Goal: Task Accomplishment & Management: Use online tool/utility

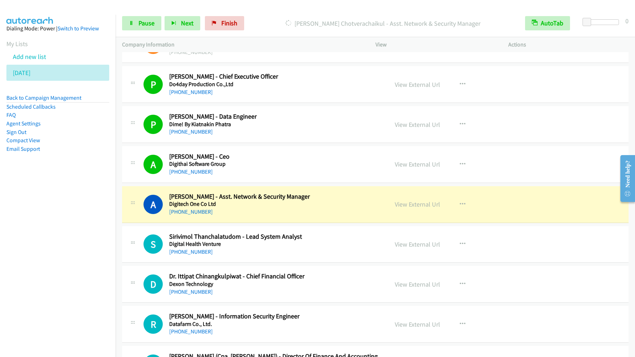
scroll to position [4607, 0]
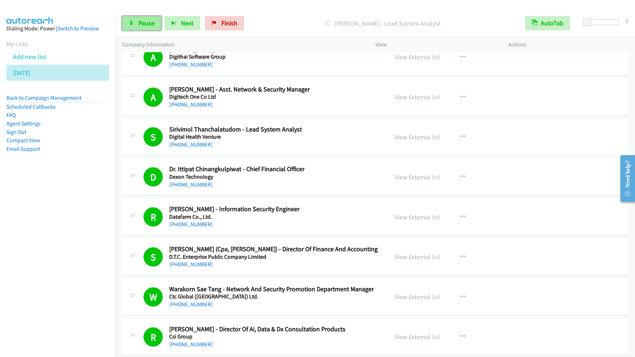
click at [140, 21] on span "Pause" at bounding box center [147, 23] width 16 height 8
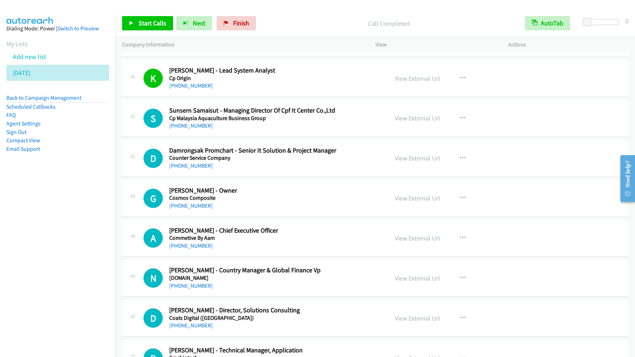
scroll to position [4928, 0]
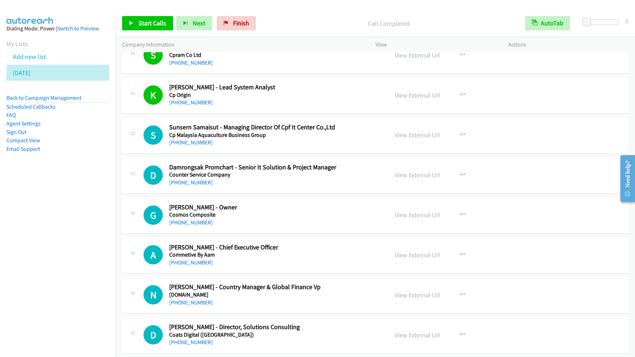
click at [96, 208] on nav "Dialing Mode: Power | Switch to Preview My Lists Add new list 08/18/2025 Back t…" at bounding box center [58, 193] width 116 height 357
click at [159, 26] on span "Start Calls" at bounding box center [153, 23] width 28 height 8
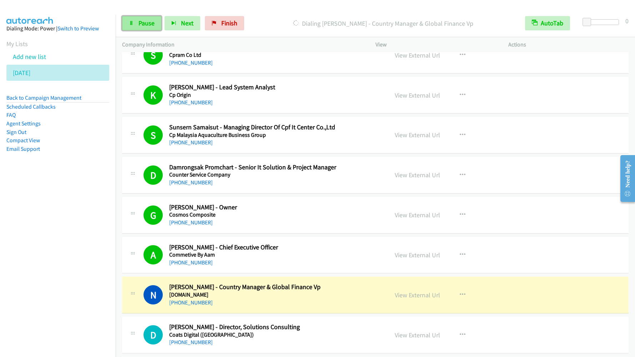
click at [145, 27] on link "Pause" at bounding box center [141, 23] width 39 height 14
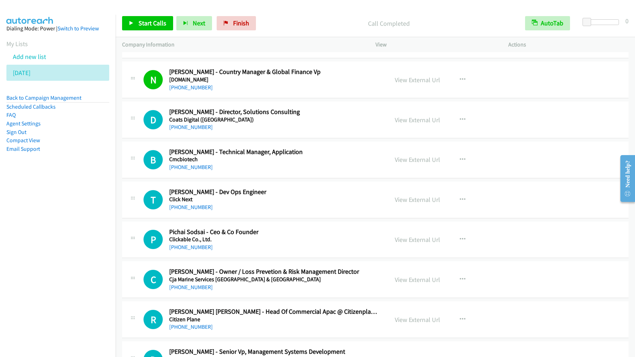
scroll to position [5250, 0]
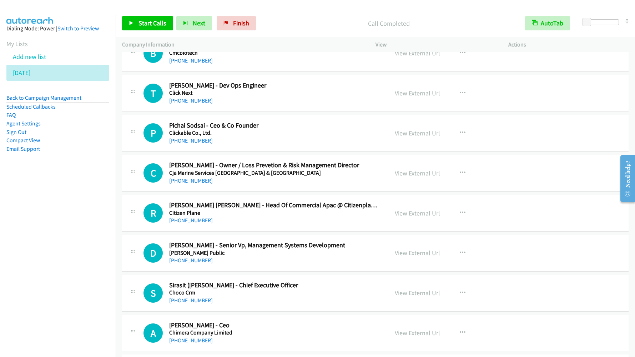
click at [46, 195] on nav "Dialing Mode: Power | Switch to Preview My Lists Add new list 08/18/2025 Back t…" at bounding box center [58, 193] width 116 height 357
click at [45, 98] on link "Back to Campaign Management" at bounding box center [43, 97] width 75 height 7
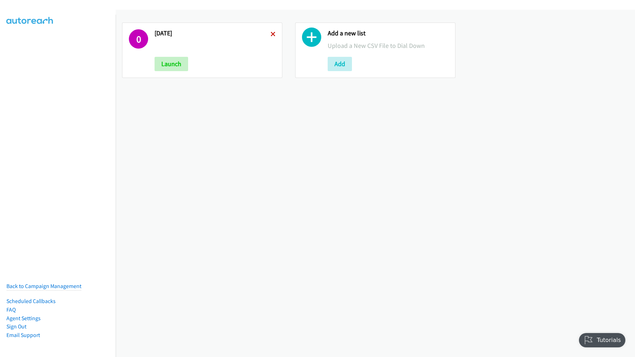
click at [272, 35] on icon at bounding box center [273, 34] width 5 height 5
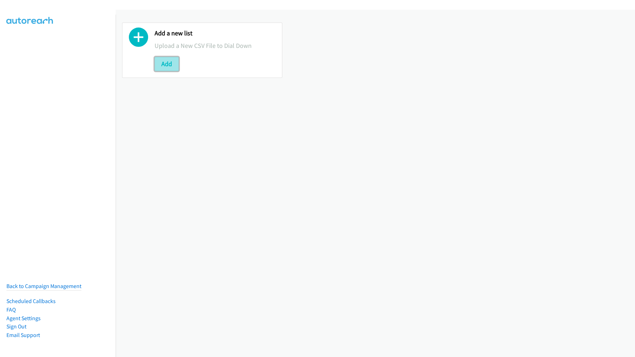
click at [167, 61] on button "Add" at bounding box center [167, 64] width 24 height 14
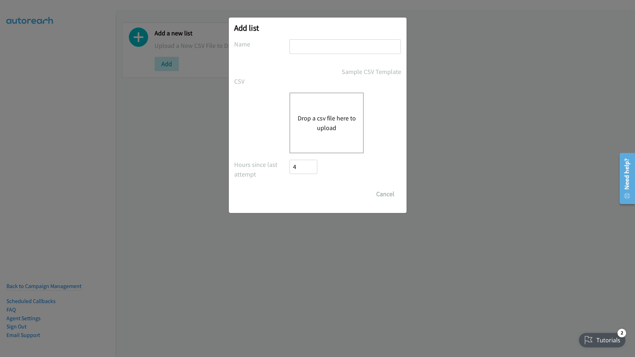
click at [315, 49] on input "text" at bounding box center [345, 46] width 111 height 15
type input "Dell"
click at [326, 114] on button "Drop a csv file here to upload" at bounding box center [326, 122] width 59 height 19
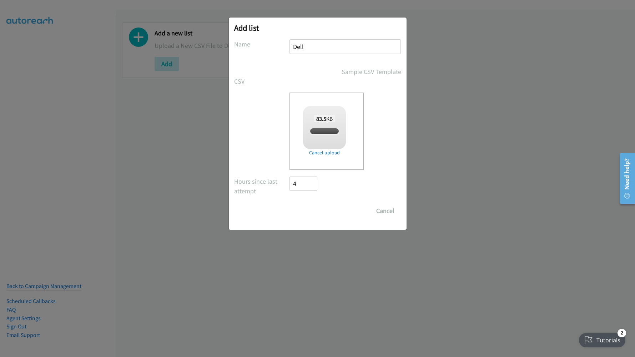
checkbox input "true"
click at [305, 207] on input "Save List" at bounding box center [308, 211] width 37 height 14
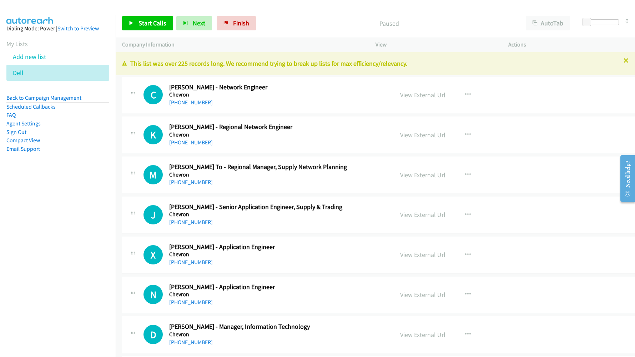
click at [70, 208] on nav "Dialing Mode: Power | Switch to Preview My Lists Add new list Dell Back to Camp…" at bounding box center [58, 193] width 116 height 357
click at [546, 29] on button "AutoTab" at bounding box center [548, 23] width 44 height 14
click at [145, 19] on span "Start Calls" at bounding box center [153, 23] width 28 height 8
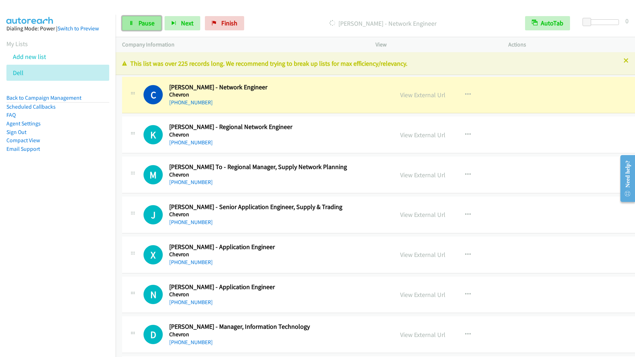
click at [146, 26] on span "Pause" at bounding box center [147, 23] width 16 height 8
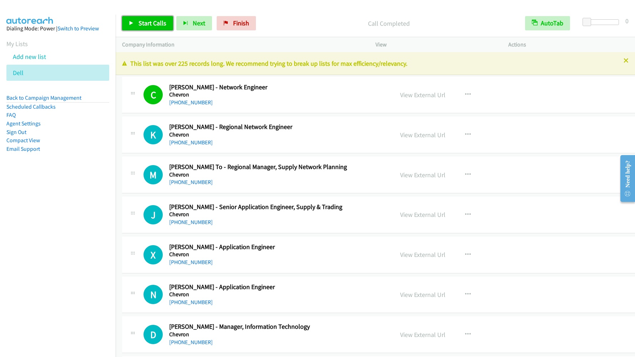
click at [146, 22] on span "Start Calls" at bounding box center [153, 23] width 28 height 8
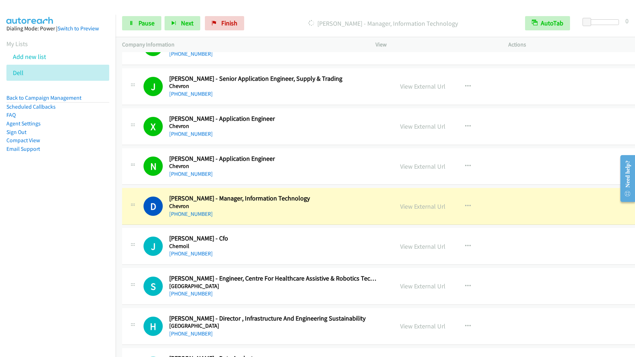
scroll to position [107, 0]
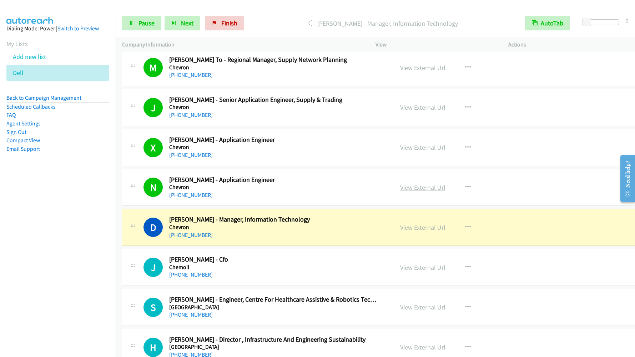
click at [404, 191] on link "View External Url" at bounding box center [422, 187] width 45 height 8
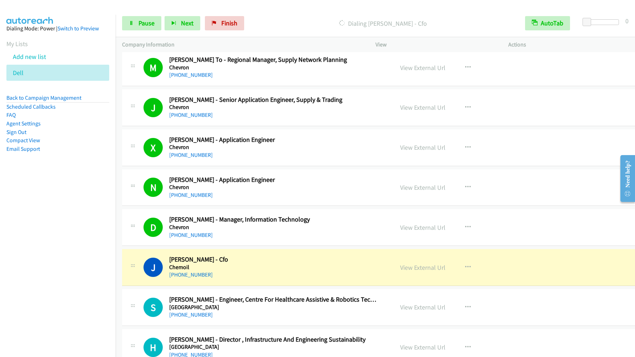
click at [55, 276] on nav "Dialing Mode: Power | Switch to Preview My Lists Add new list Dell Back to Camp…" at bounding box center [58, 193] width 116 height 357
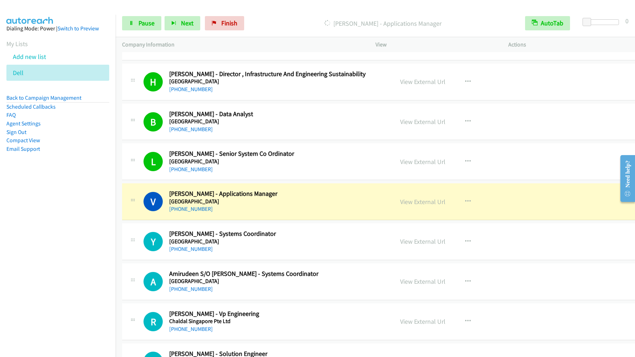
scroll to position [375, 0]
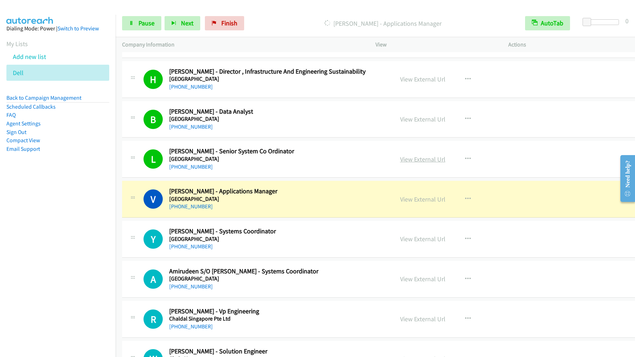
click at [404, 159] on link "View External Url" at bounding box center [422, 159] width 45 height 8
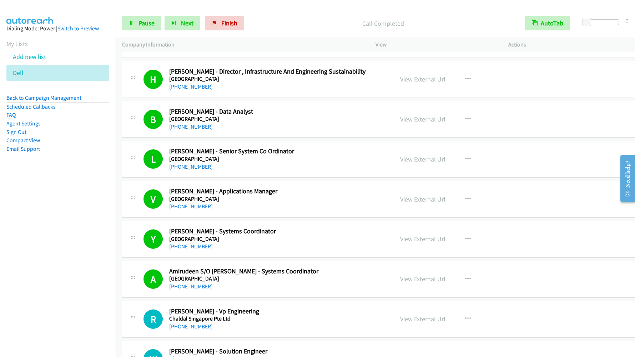
scroll to position [482, 0]
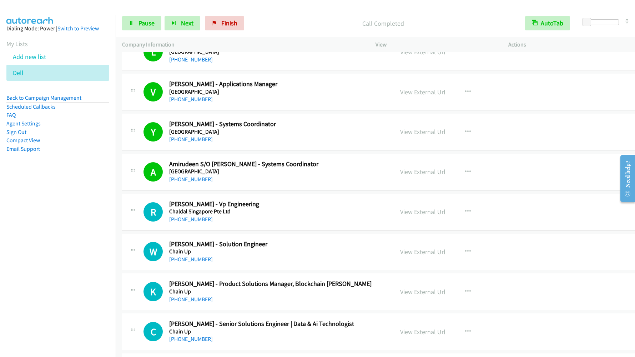
click at [149, 31] on div "Start Calls Pause Next Finish Call Completed AutoTab AutoTab 0" at bounding box center [376, 23] width 520 height 27
click at [146, 26] on span "Pause" at bounding box center [147, 23] width 16 height 8
click at [146, 26] on span "Start Calls" at bounding box center [153, 23] width 28 height 8
click at [51, 250] on nav "Dialing Mode: Power | Switch to Preview My Lists Add new list Dell Back to Camp…" at bounding box center [58, 193] width 116 height 357
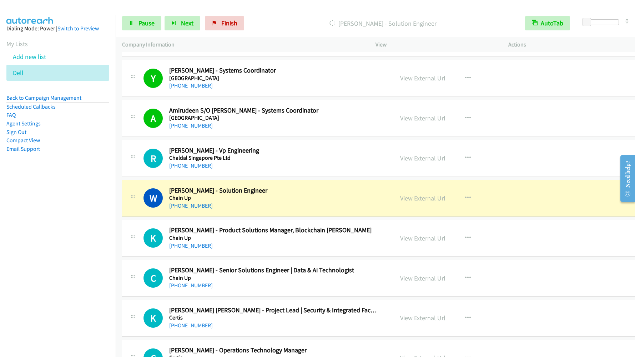
scroll to position [589, 0]
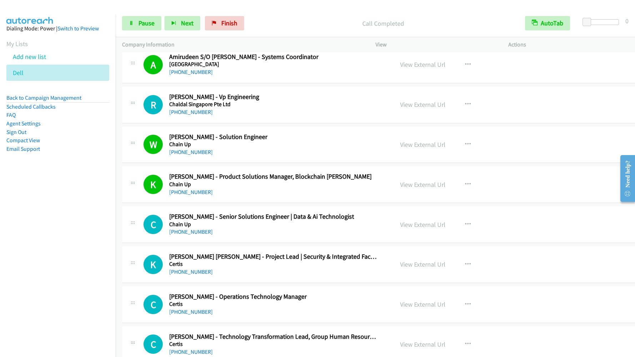
click at [55, 254] on nav "Dialing Mode: Power | Switch to Preview My Lists Add new list Dell Back to Camp…" at bounding box center [58, 193] width 116 height 357
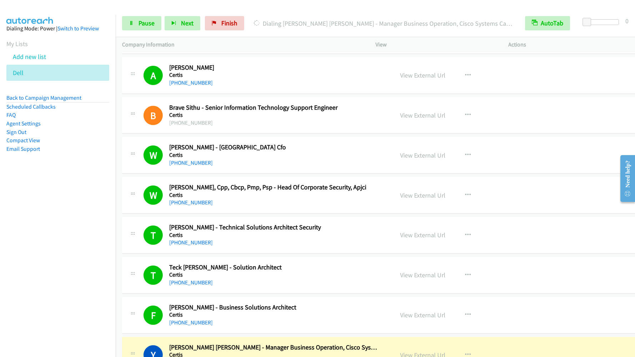
scroll to position [1179, 0]
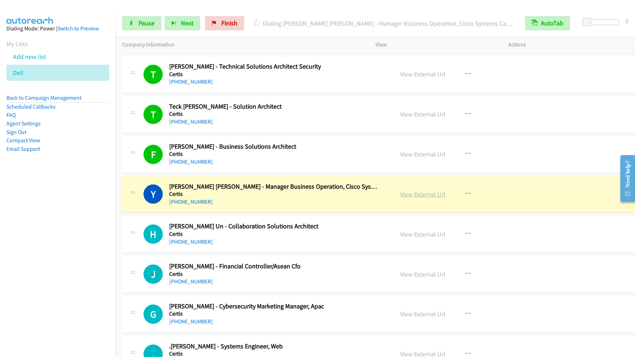
click at [406, 191] on link "View External Url" at bounding box center [422, 194] width 45 height 8
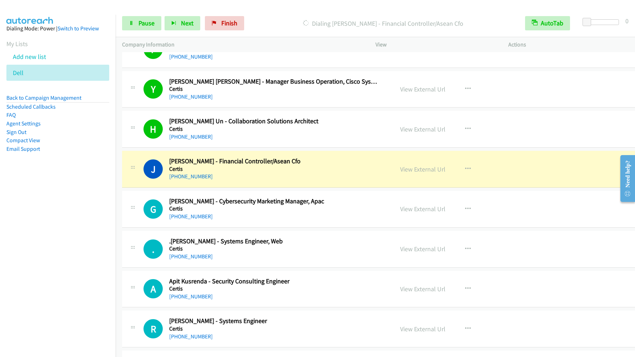
scroll to position [1286, 0]
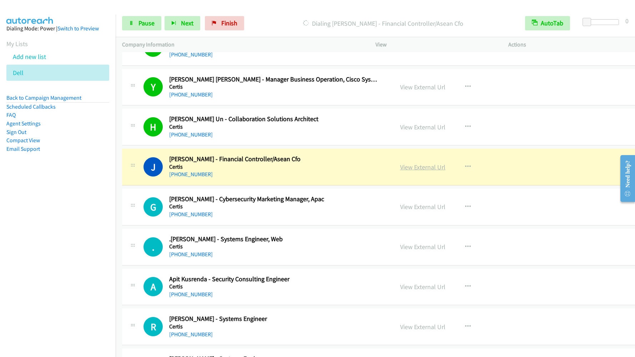
click at [400, 163] on link "View External Url" at bounding box center [422, 167] width 45 height 8
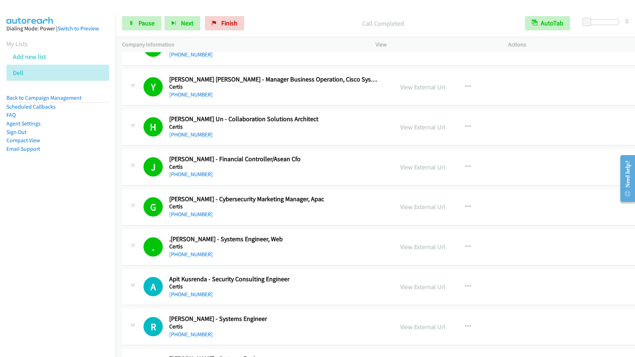
drag, startPoint x: 50, startPoint y: 253, endPoint x: 87, endPoint y: 240, distance: 39.6
click at [50, 253] on nav "Dialing Mode: Power | Switch to Preview My Lists Add new list Dell Back to Camp…" at bounding box center [58, 193] width 116 height 357
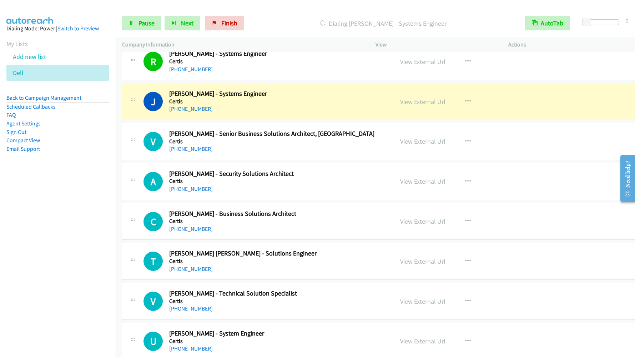
scroll to position [1500, 0]
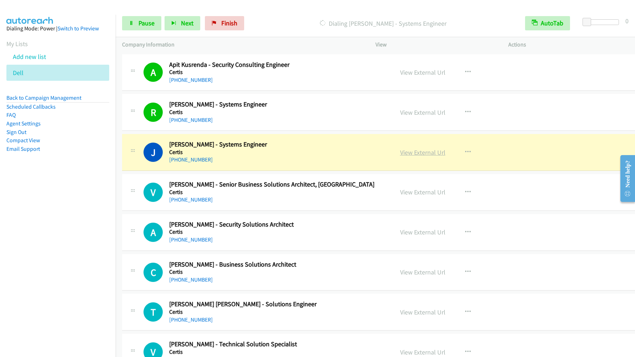
click at [421, 155] on link "View External Url" at bounding box center [422, 152] width 45 height 8
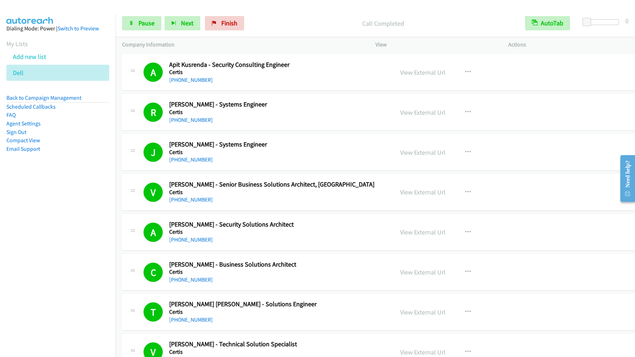
drag, startPoint x: 85, startPoint y: 208, endPoint x: 97, endPoint y: 225, distance: 21.2
click at [85, 208] on nav "Dialing Mode: Power | Switch to Preview My Lists Add new list Dell Back to Camp…" at bounding box center [58, 193] width 116 height 357
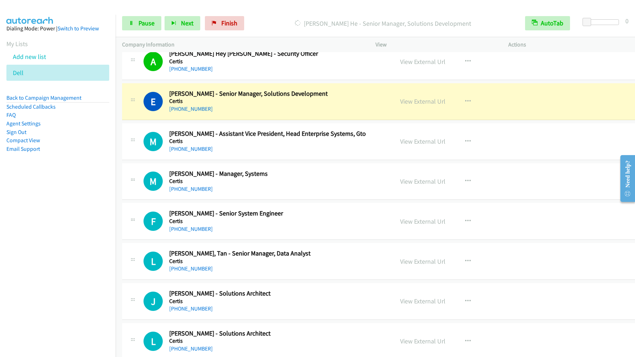
scroll to position [2036, 0]
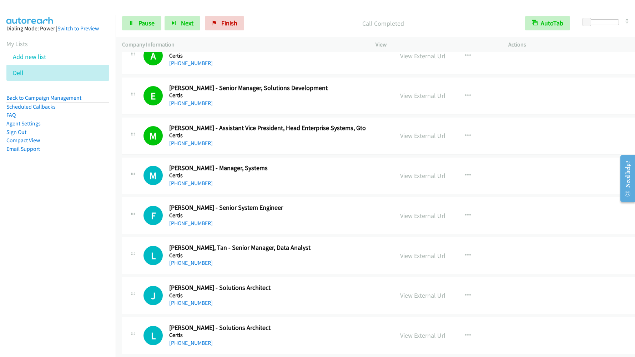
click at [68, 231] on nav "Dialing Mode: Power | Switch to Preview My Lists Add new list Dell Back to Camp…" at bounding box center [58, 193] width 116 height 357
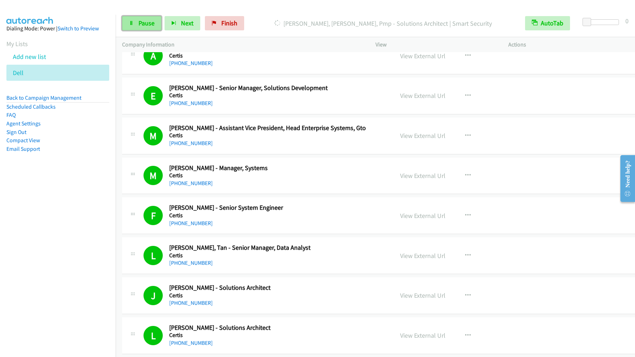
click at [141, 23] on span "Pause" at bounding box center [147, 23] width 16 height 8
click at [30, 221] on nav "Dialing Mode: Power | Switch to Preview My Lists Add new list Dell Back to Camp…" at bounding box center [58, 193] width 116 height 357
click at [141, 27] on link "Start Calls" at bounding box center [147, 23] width 51 height 14
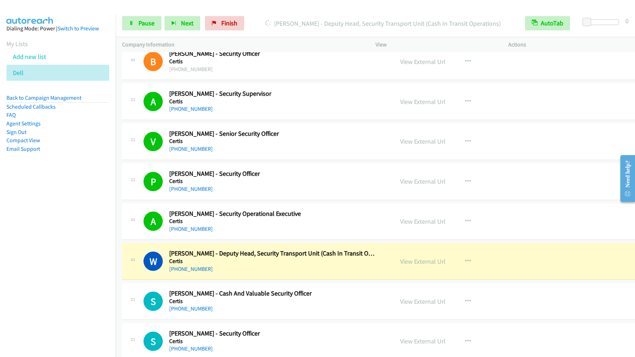
scroll to position [2678, 0]
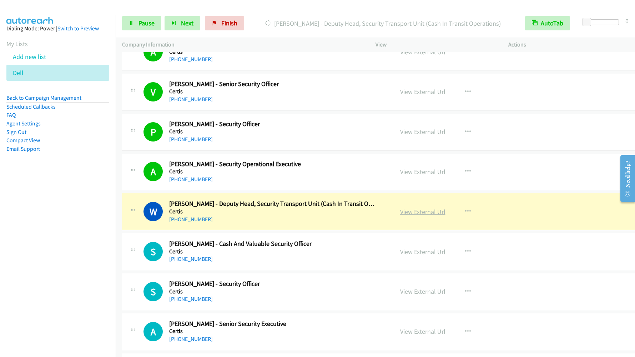
click at [412, 211] on link "View External Url" at bounding box center [422, 211] width 45 height 8
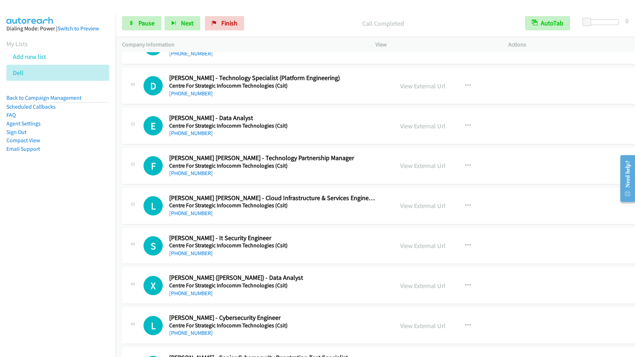
scroll to position [4875, 0]
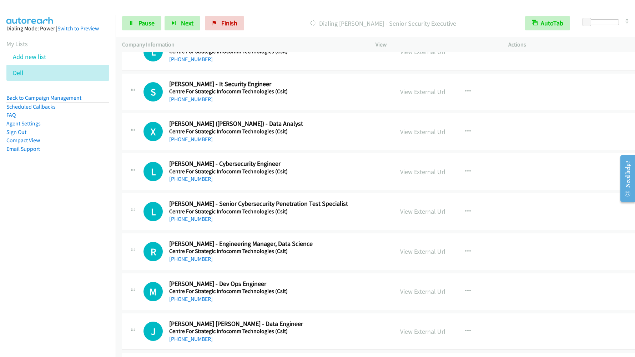
drag, startPoint x: 64, startPoint y: 229, endPoint x: 76, endPoint y: 228, distance: 11.8
click at [65, 229] on nav "Dialing Mode: Power | Switch to Preview My Lists Add new list Dell Back to Camp…" at bounding box center [58, 193] width 116 height 357
click at [140, 26] on span "Pause" at bounding box center [147, 23] width 16 height 8
click at [133, 21] on icon at bounding box center [131, 23] width 5 height 5
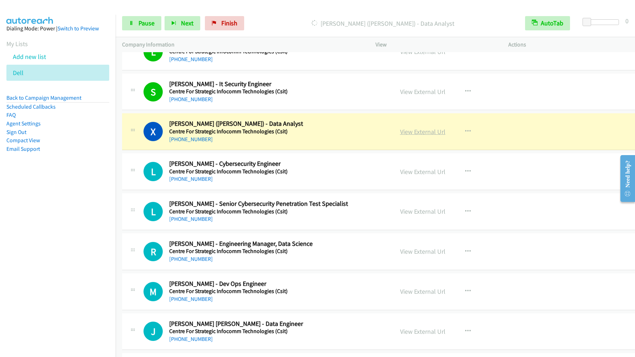
click at [427, 131] on link "View External Url" at bounding box center [422, 131] width 45 height 8
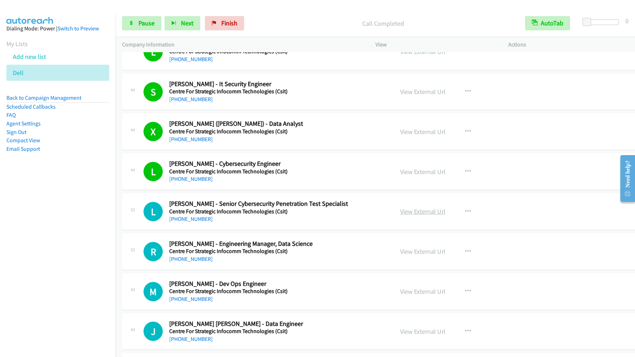
click at [404, 211] on link "View External Url" at bounding box center [422, 211] width 45 height 8
click at [410, 212] on link "View External Url" at bounding box center [422, 211] width 45 height 8
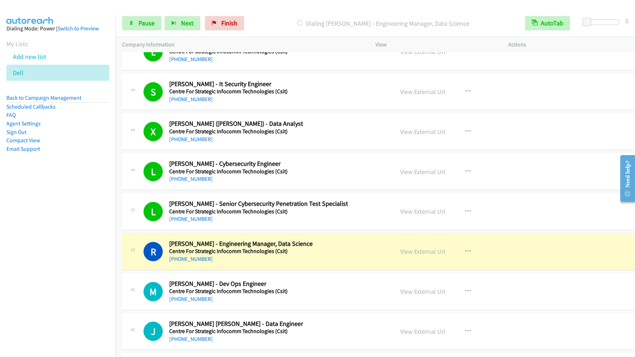
click at [21, 220] on nav "Dialing Mode: Power | Switch to Preview My Lists Add new list Dell Back to Camp…" at bounding box center [58, 193] width 116 height 357
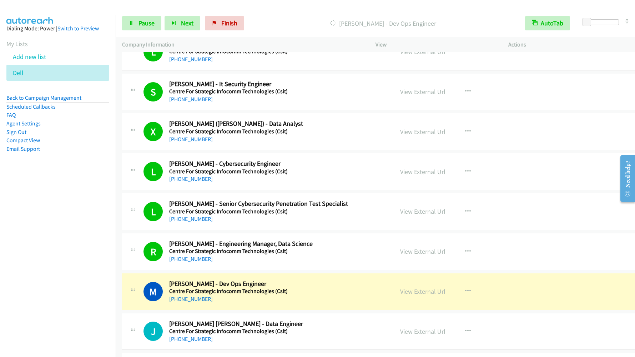
scroll to position [4982, 0]
